Goal: Task Accomplishment & Management: Manage account settings

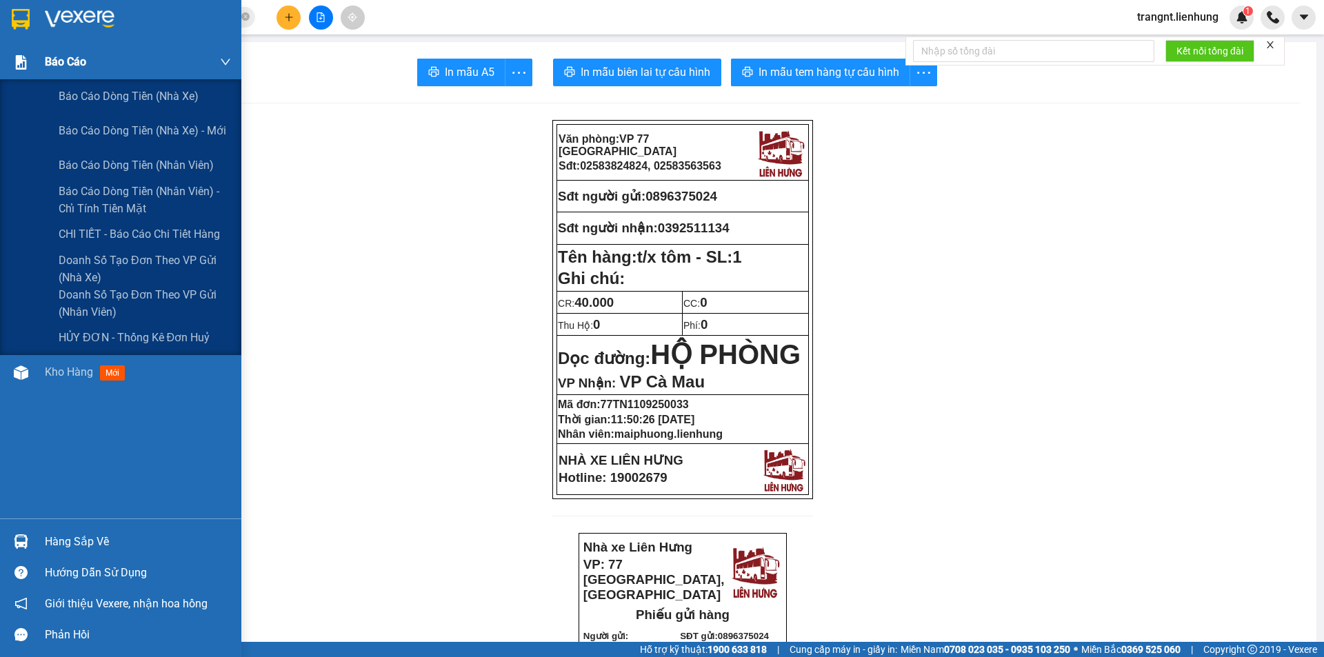
click at [69, 63] on span "Báo cáo" at bounding box center [65, 61] width 41 height 17
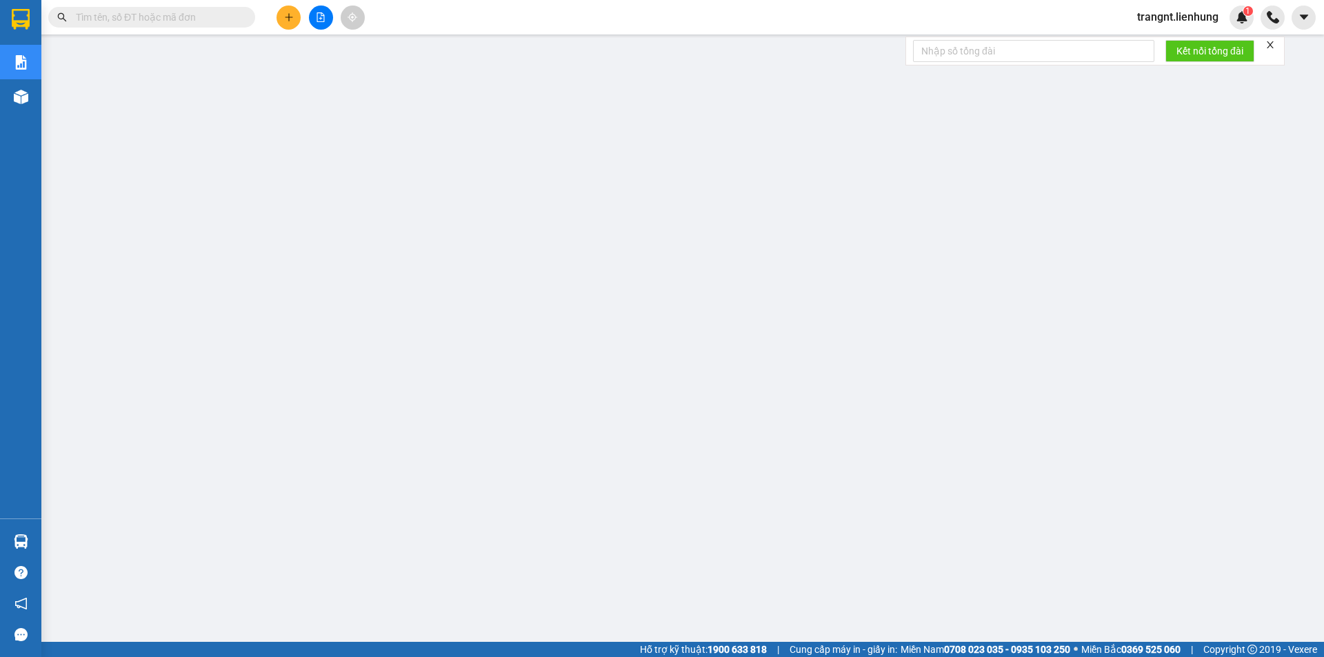
click at [1198, 24] on span "trangnt.lienhung" at bounding box center [1177, 16] width 103 height 17
click at [1177, 46] on span "Đăng xuất" at bounding box center [1183, 42] width 76 height 15
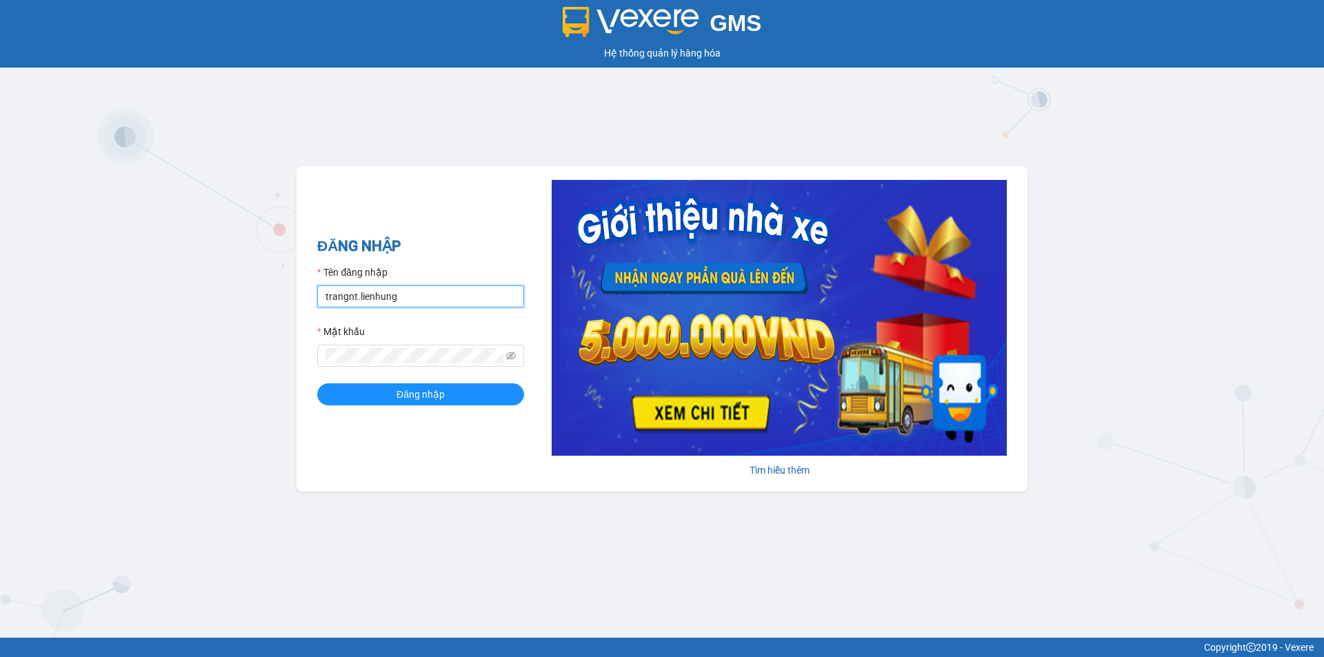
drag, startPoint x: 436, startPoint y: 294, endPoint x: 292, endPoint y: 305, distance: 143.8
click at [292, 305] on div "GMS Hệ thống quản lý hàng hóa ĐĂNG NHẬP Tên đăng nhập trangnt.lienhung Mật khẩu…" at bounding box center [662, 319] width 1324 height 638
type input "nha.lienhung"
click at [301, 361] on div "ĐĂNG NHẬP Tên đăng nhập nha.lienhung Mật khẩu Đăng nhập Tìm hiểu thêm" at bounding box center [661, 328] width 731 height 325
click at [317, 383] on button "Đăng nhập" at bounding box center [420, 394] width 207 height 22
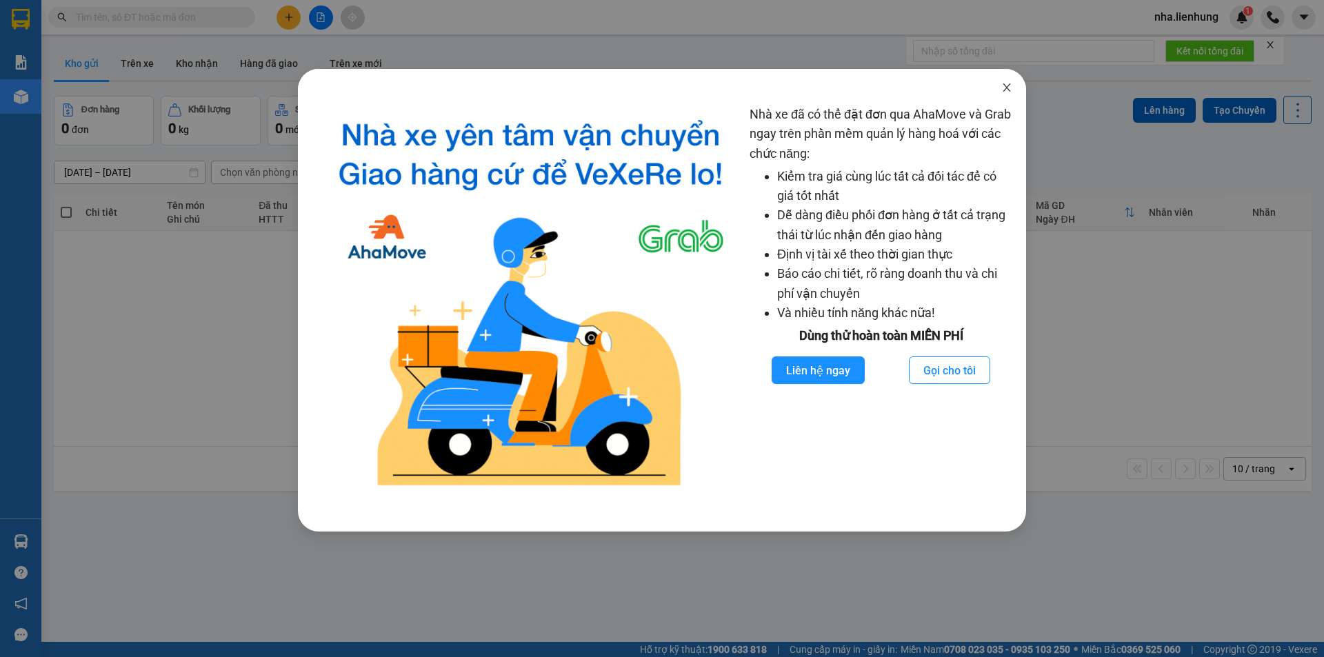
click at [1005, 85] on icon "close" at bounding box center [1006, 87] width 11 height 11
